Goal: Task Accomplishment & Management: Complete application form

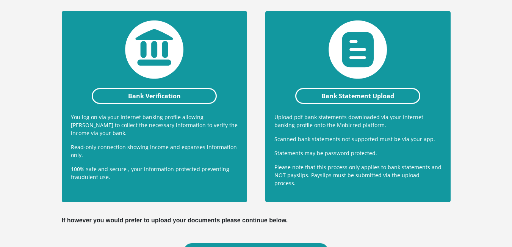
scroll to position [172, 0]
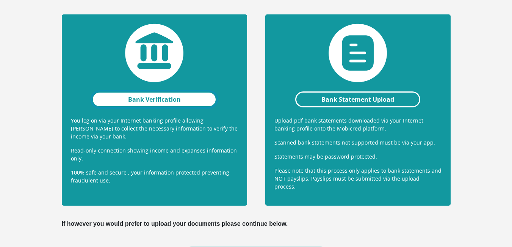
click at [141, 100] on link "Bank Verification" at bounding box center [154, 99] width 125 height 16
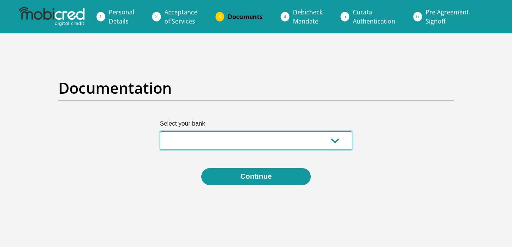
click at [335, 144] on select "Absa Capitec Bank Discovery Bank First National Bank Nedbank Standard Bank Tyme…" at bounding box center [256, 140] width 192 height 19
select select "{"id":"5","title":"Absa","institution":"Absa","alias":"absa","country":"ZA","br…"
click at [160, 131] on select "Absa Capitec Bank Discovery Bank First National Bank Nedbank Standard Bank Tyme…" at bounding box center [256, 140] width 192 height 19
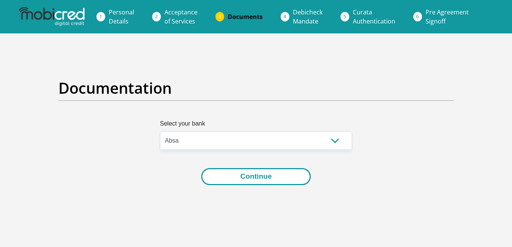
click at [257, 180] on button "Continue" at bounding box center [255, 176] width 109 height 17
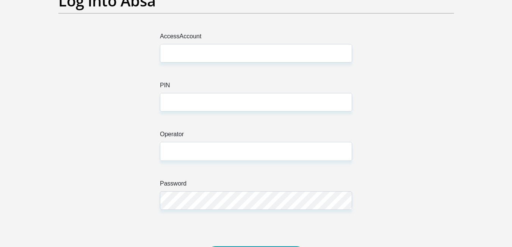
scroll to position [86, 0]
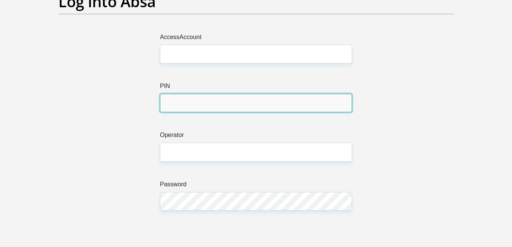
click at [211, 103] on input "PIN" at bounding box center [256, 103] width 192 height 19
type input "25011"
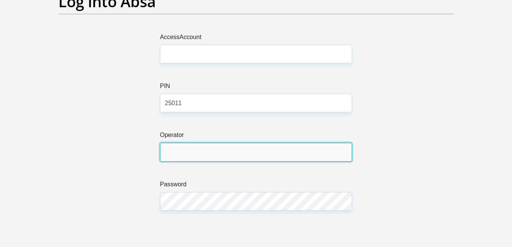
click at [181, 153] on input "Operator" at bounding box center [256, 151] width 192 height 19
type input "1"
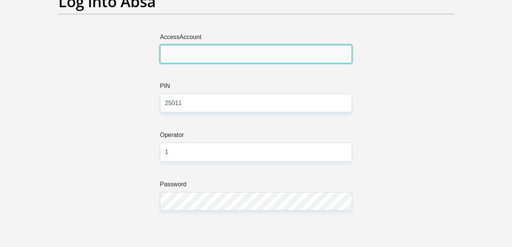
click at [192, 55] on input "AccessAccount" at bounding box center [256, 54] width 192 height 19
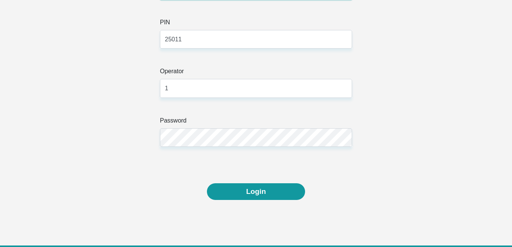
scroll to position [153, 0]
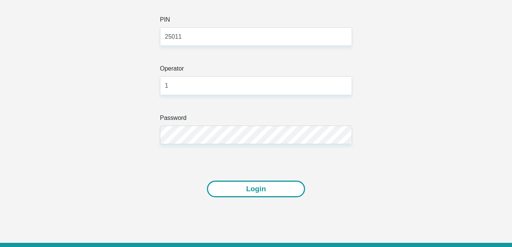
type input "9372347420"
click at [287, 184] on button "Login" at bounding box center [256, 188] width 98 height 17
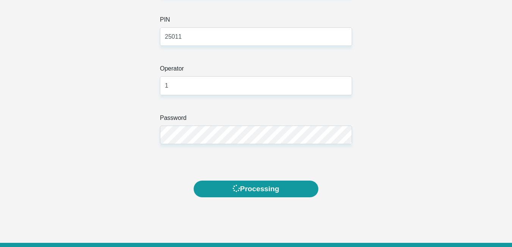
scroll to position [0, 0]
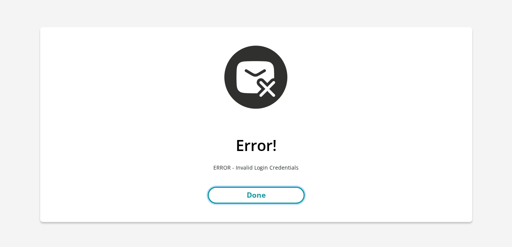
click at [264, 190] on link "Done" at bounding box center [256, 194] width 97 height 17
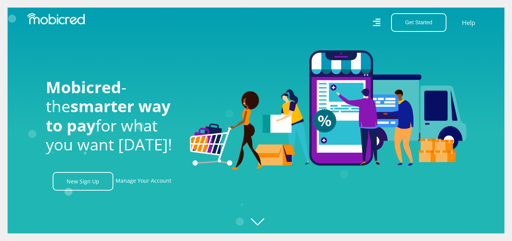
scroll to position [0, 540]
click at [146, 183] on link "Manage Your Account" at bounding box center [144, 181] width 56 height 19
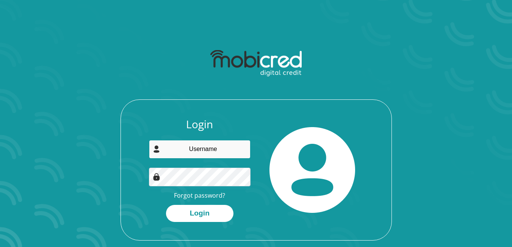
click at [206, 149] on input "email" at bounding box center [200, 149] width 102 height 19
type input "moniqueamerica6@gmail.com"
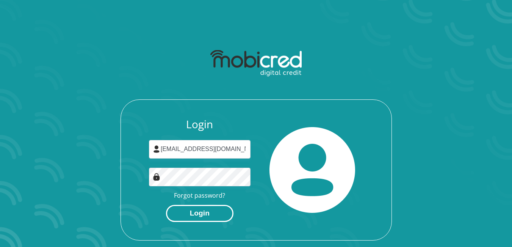
click at [205, 214] on button "Login" at bounding box center [199, 213] width 67 height 17
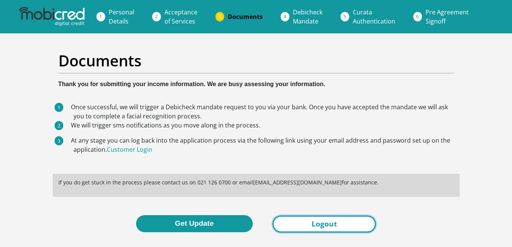
click at [358, 217] on link "Logout" at bounding box center [323, 223] width 103 height 17
